Goal: Transaction & Acquisition: Book appointment/travel/reservation

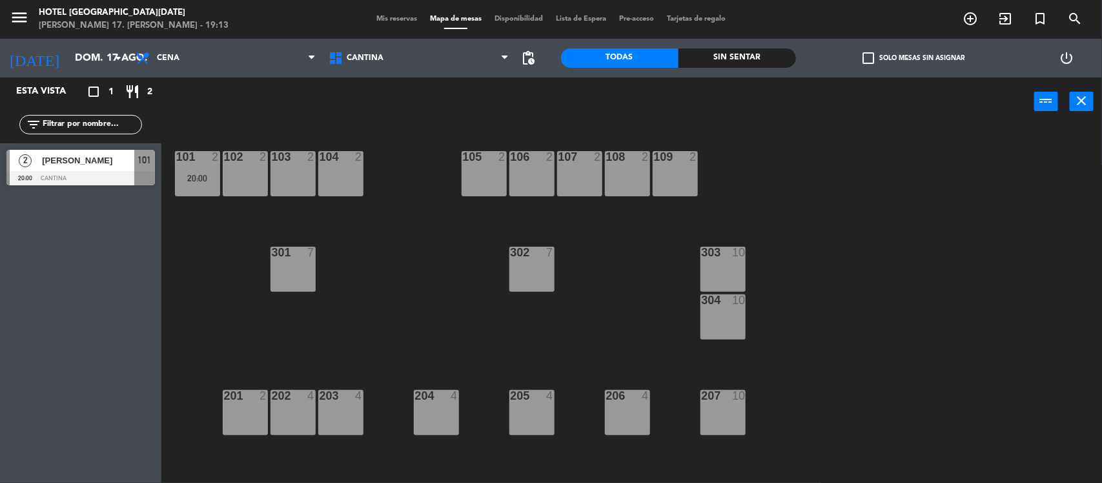
click at [336, 169] on div "104 2" at bounding box center [340, 173] width 45 height 45
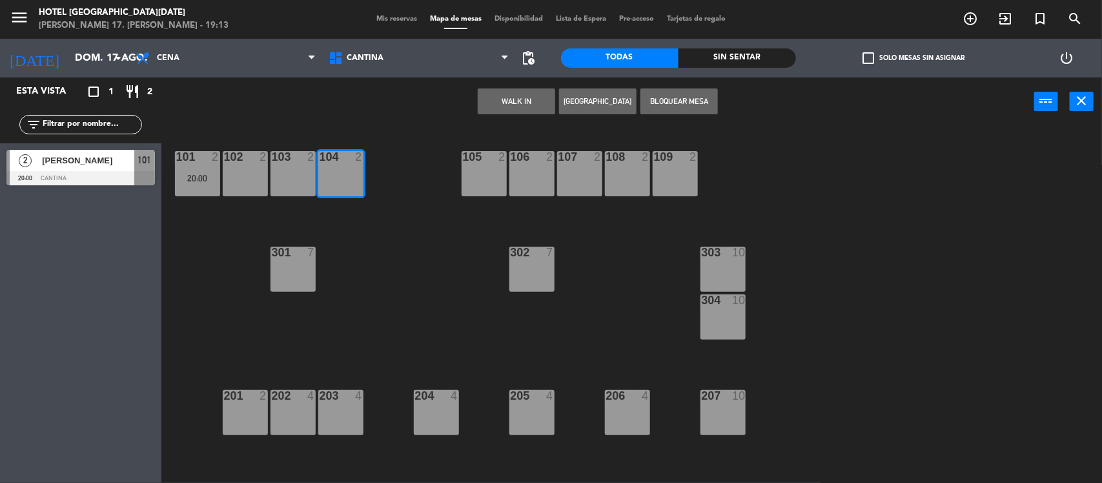
click at [595, 94] on button "[GEOGRAPHIC_DATA]" at bounding box center [597, 101] width 77 height 26
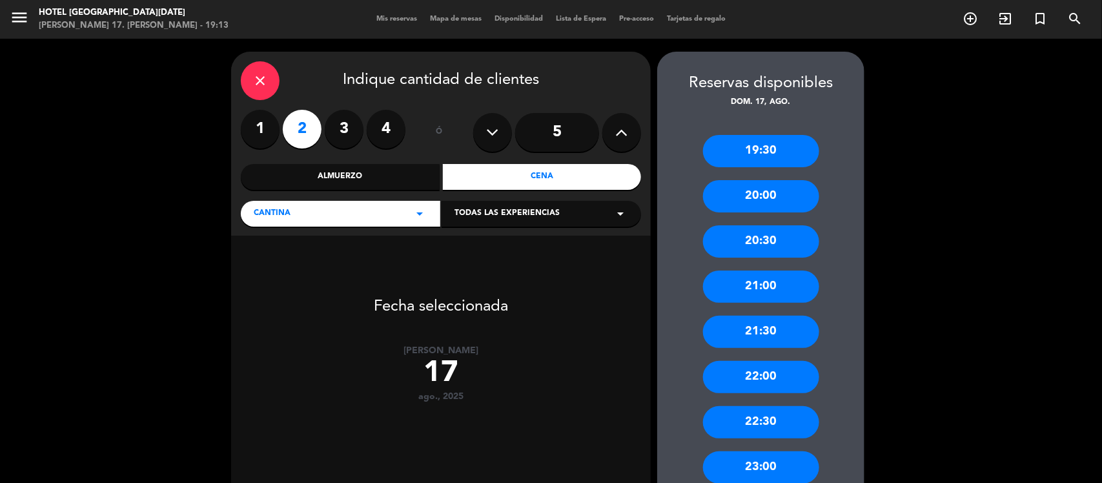
click at [564, 130] on input "5" at bounding box center [557, 132] width 84 height 39
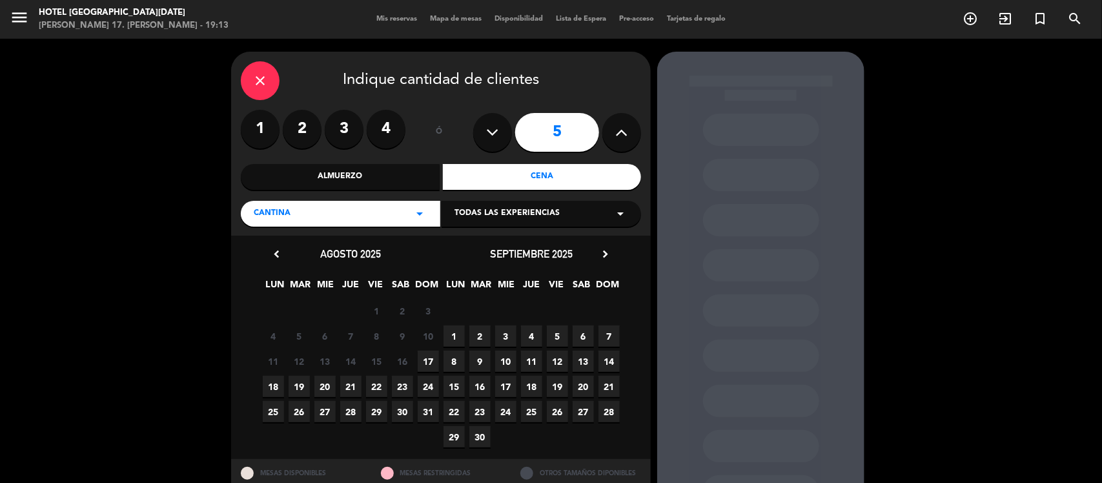
click at [431, 360] on span "17" at bounding box center [428, 361] width 21 height 21
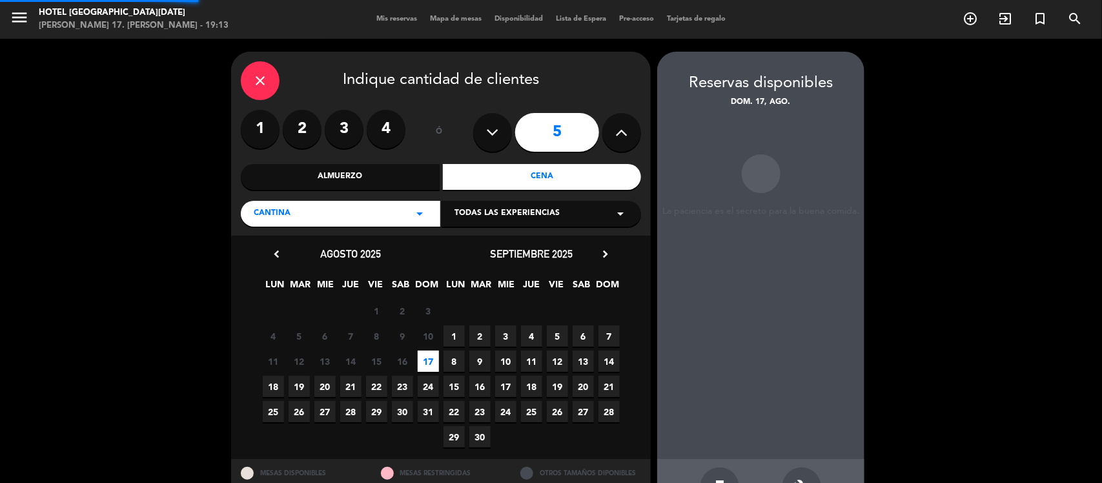
scroll to position [43, 0]
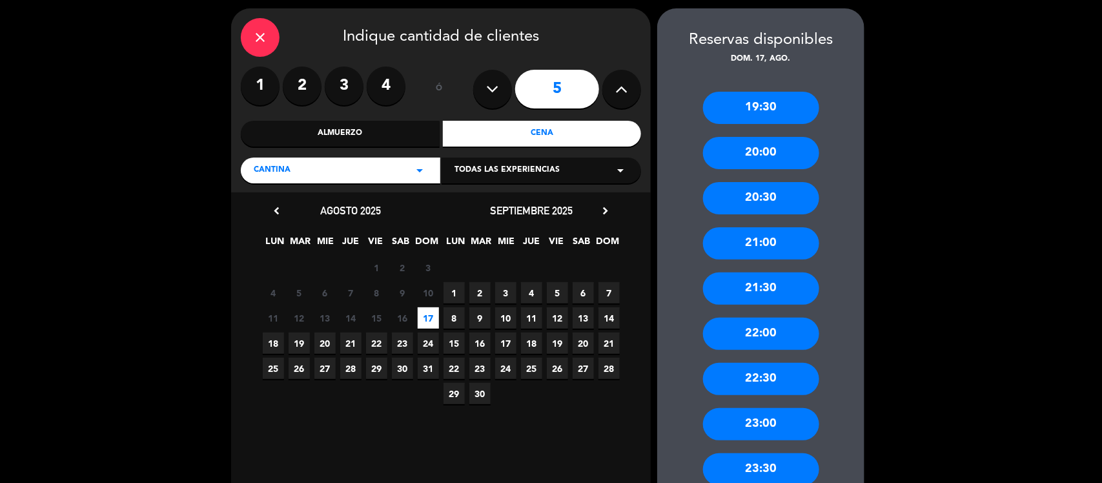
click at [764, 245] on div "21:00" at bounding box center [761, 243] width 116 height 32
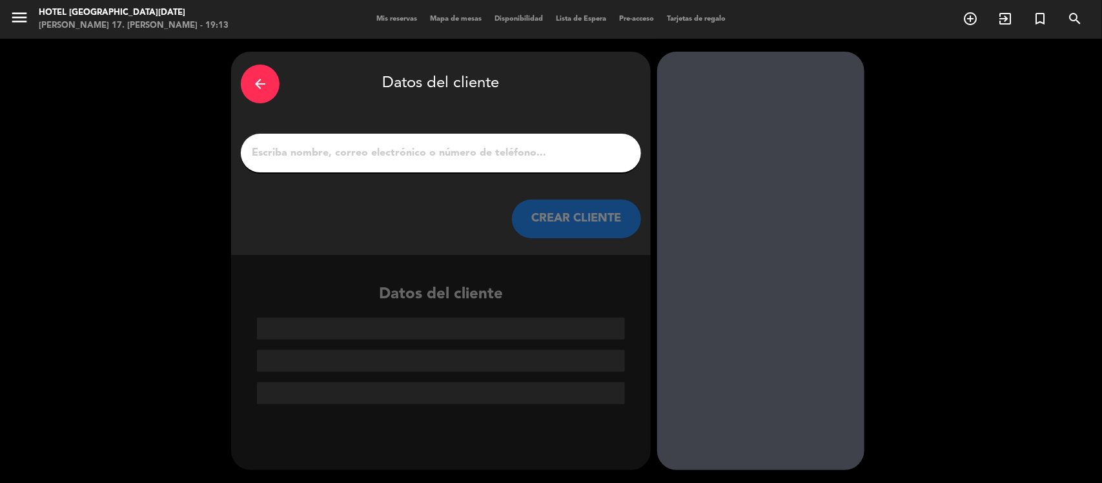
click at [449, 150] on input "1" at bounding box center [441, 153] width 381 height 18
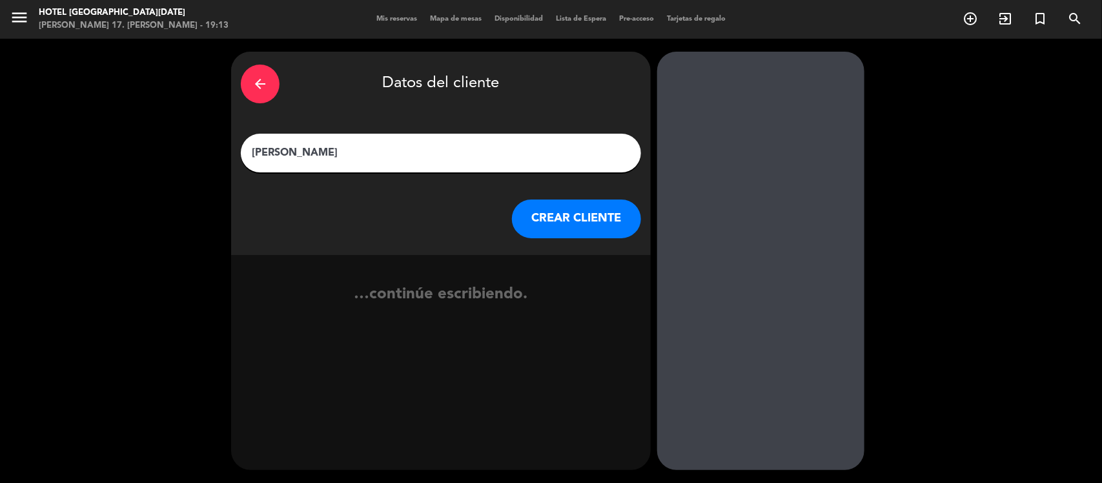
type input "[PERSON_NAME]"
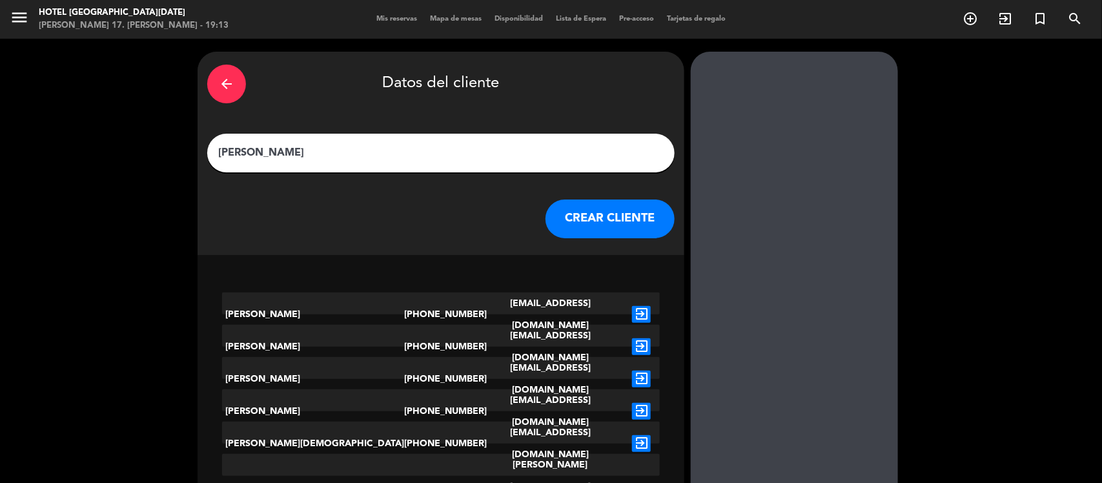
click at [560, 224] on button "CREAR CLIENTE" at bounding box center [610, 219] width 129 height 39
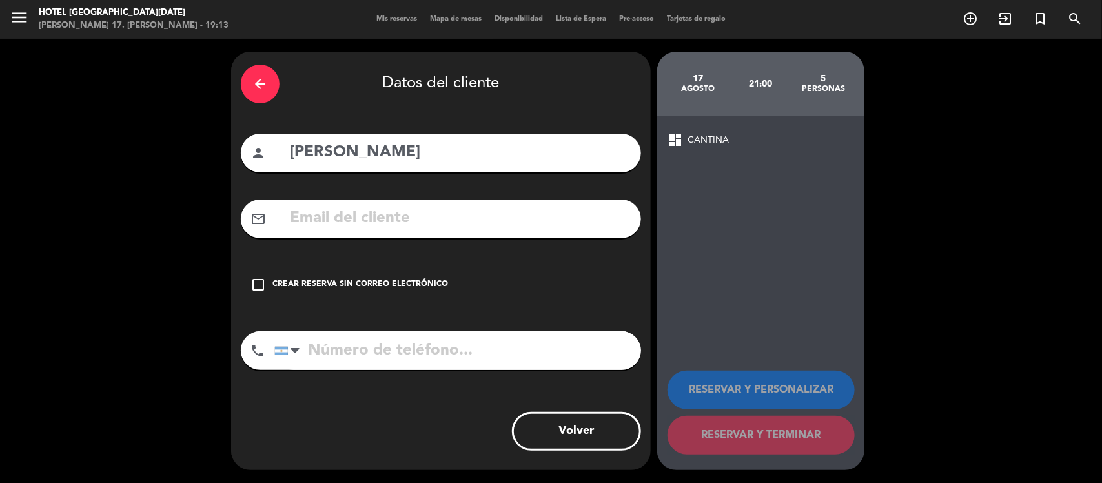
click at [327, 281] on div "Crear reserva sin correo electrónico" at bounding box center [361, 284] width 176 height 13
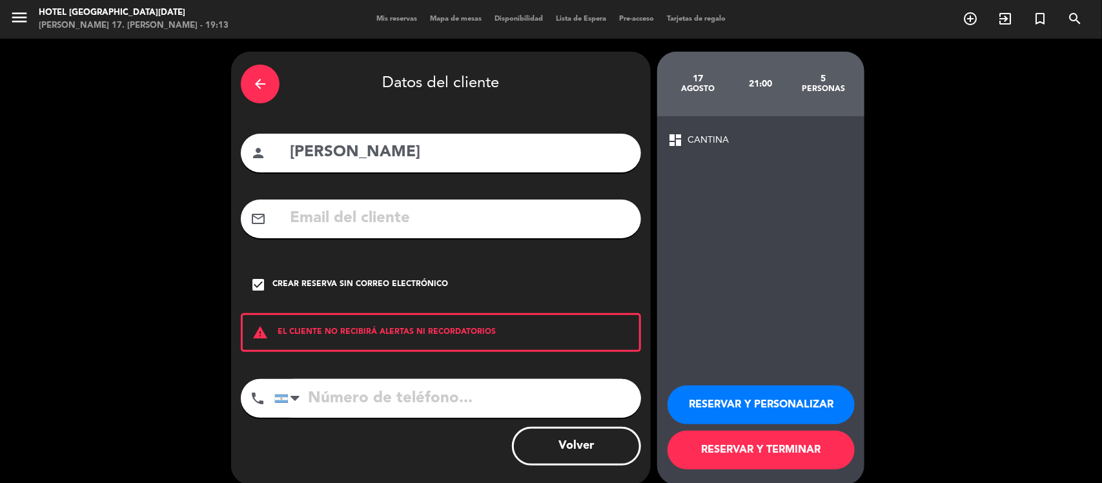
click at [818, 447] on button "RESERVAR Y TERMINAR" at bounding box center [761, 450] width 187 height 39
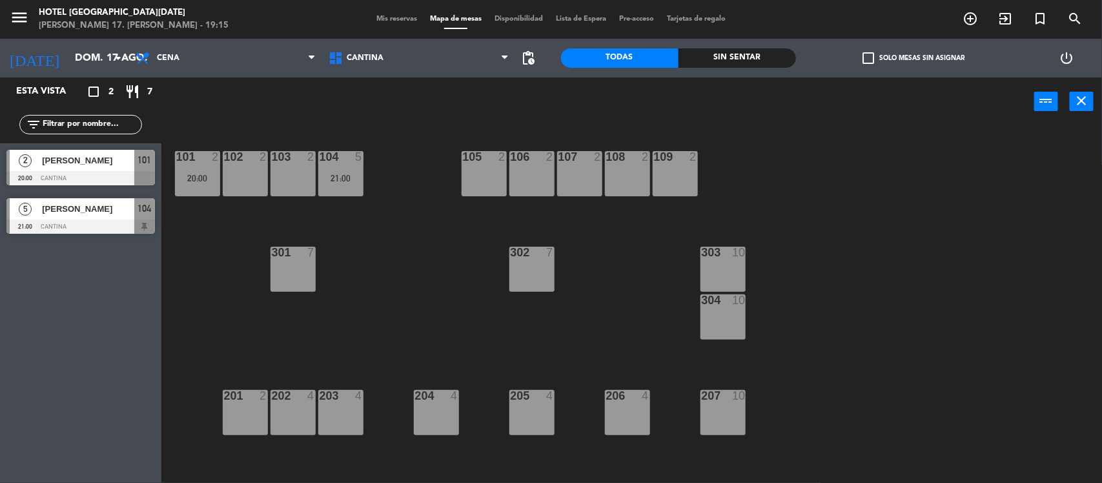
click at [92, 220] on div at bounding box center [80, 227] width 149 height 14
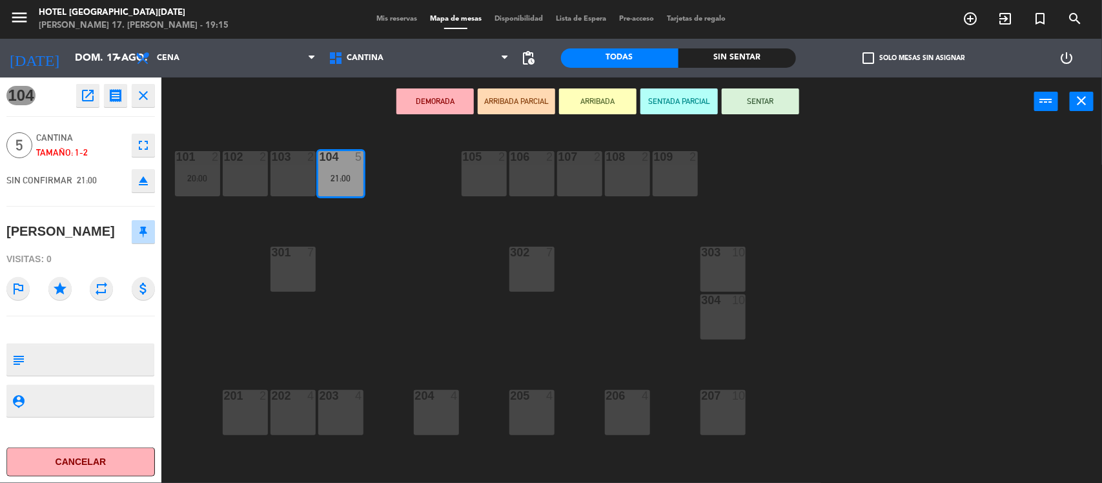
click at [115, 469] on button "Cancelar" at bounding box center [80, 462] width 149 height 29
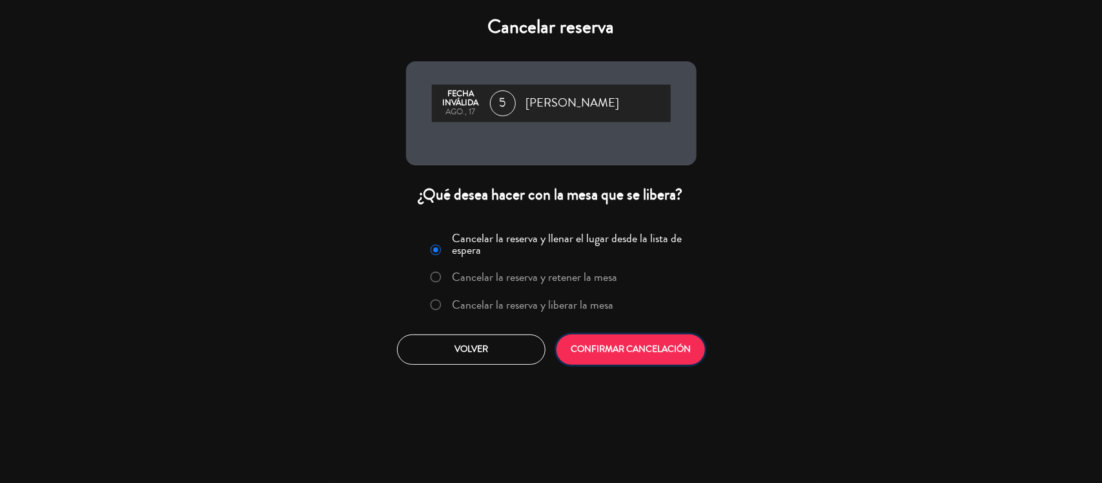
click at [631, 350] on button "CONFIRMAR CANCELACIÓN" at bounding box center [631, 350] width 149 height 30
